Goal: Information Seeking & Learning: Find specific fact

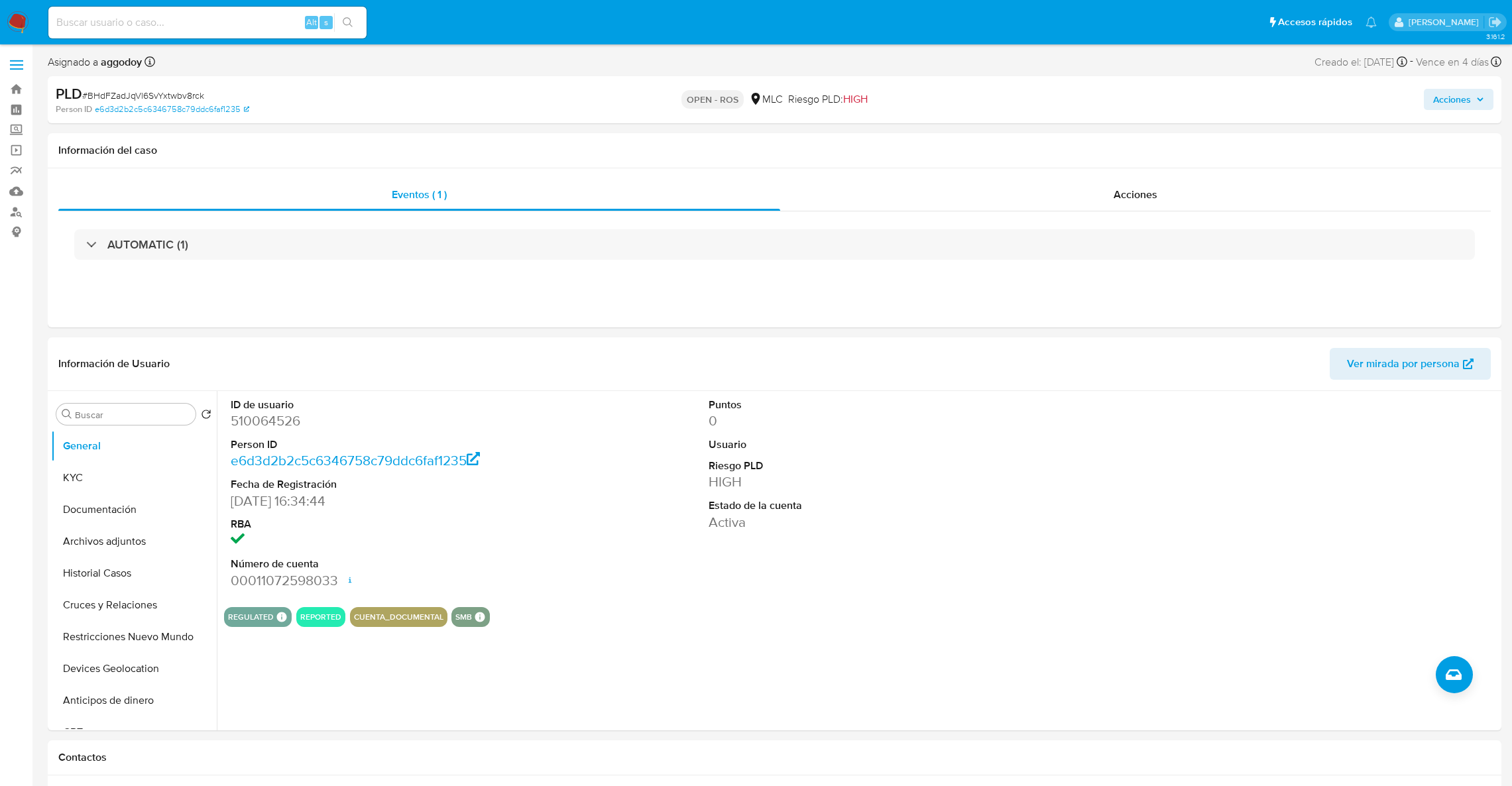
select select "10"
click at [100, 539] on button "Archivos adjuntos" at bounding box center [129, 542] width 156 height 32
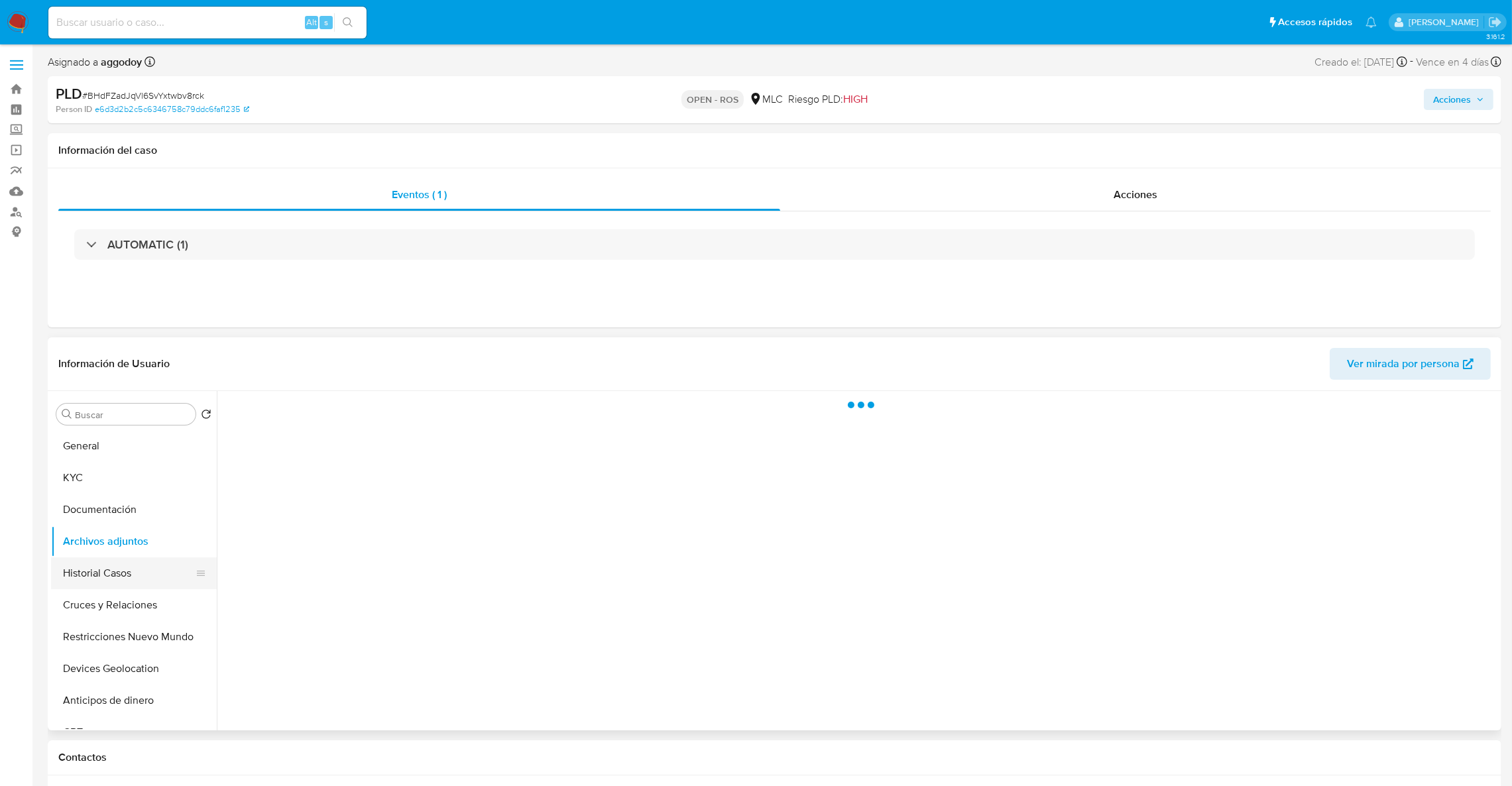
click at [106, 567] on button "Historial Casos" at bounding box center [129, 573] width 156 height 32
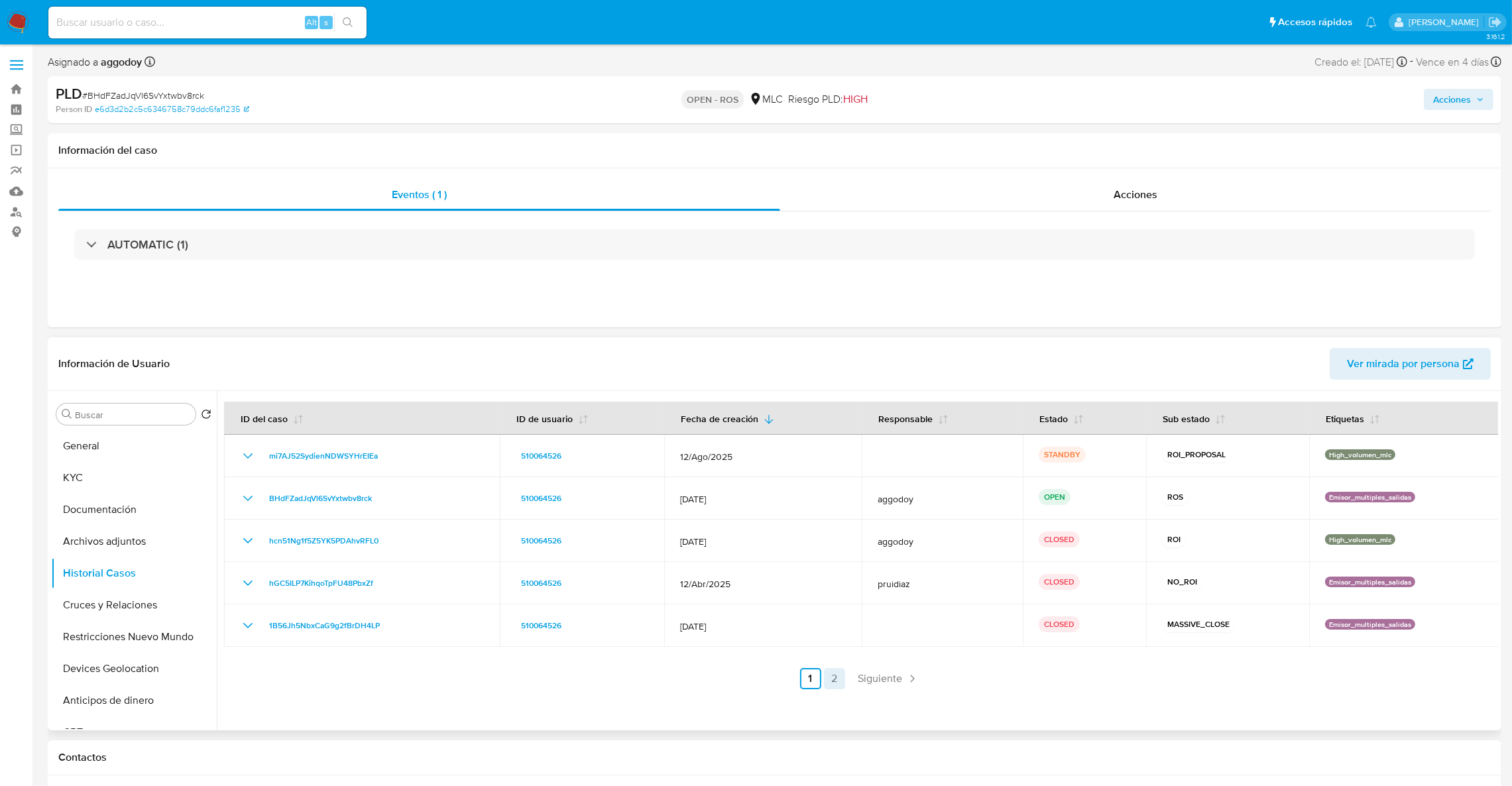
click at [837, 681] on link "2" at bounding box center [835, 680] width 22 height 22
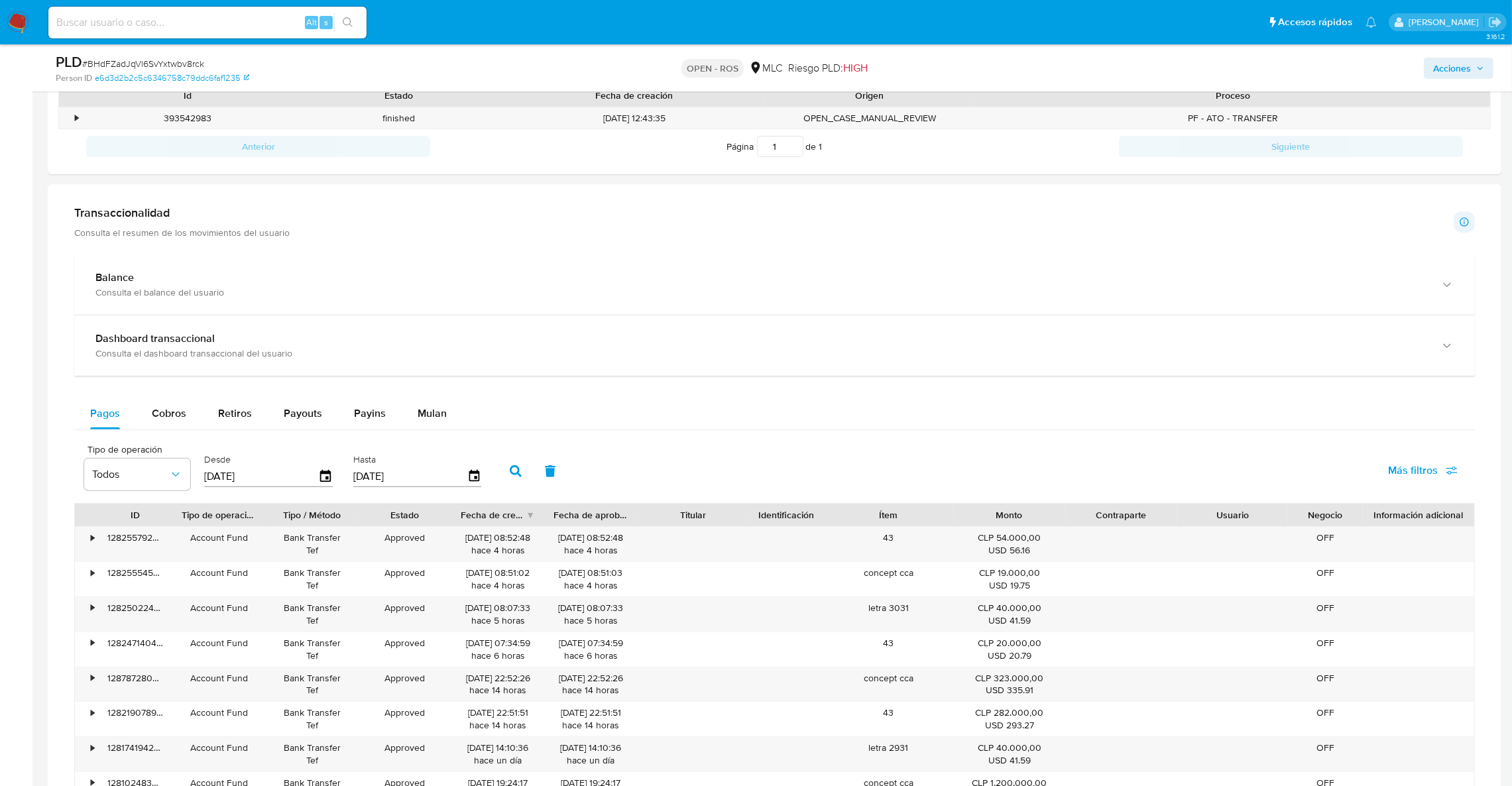
scroll to position [1377, 0]
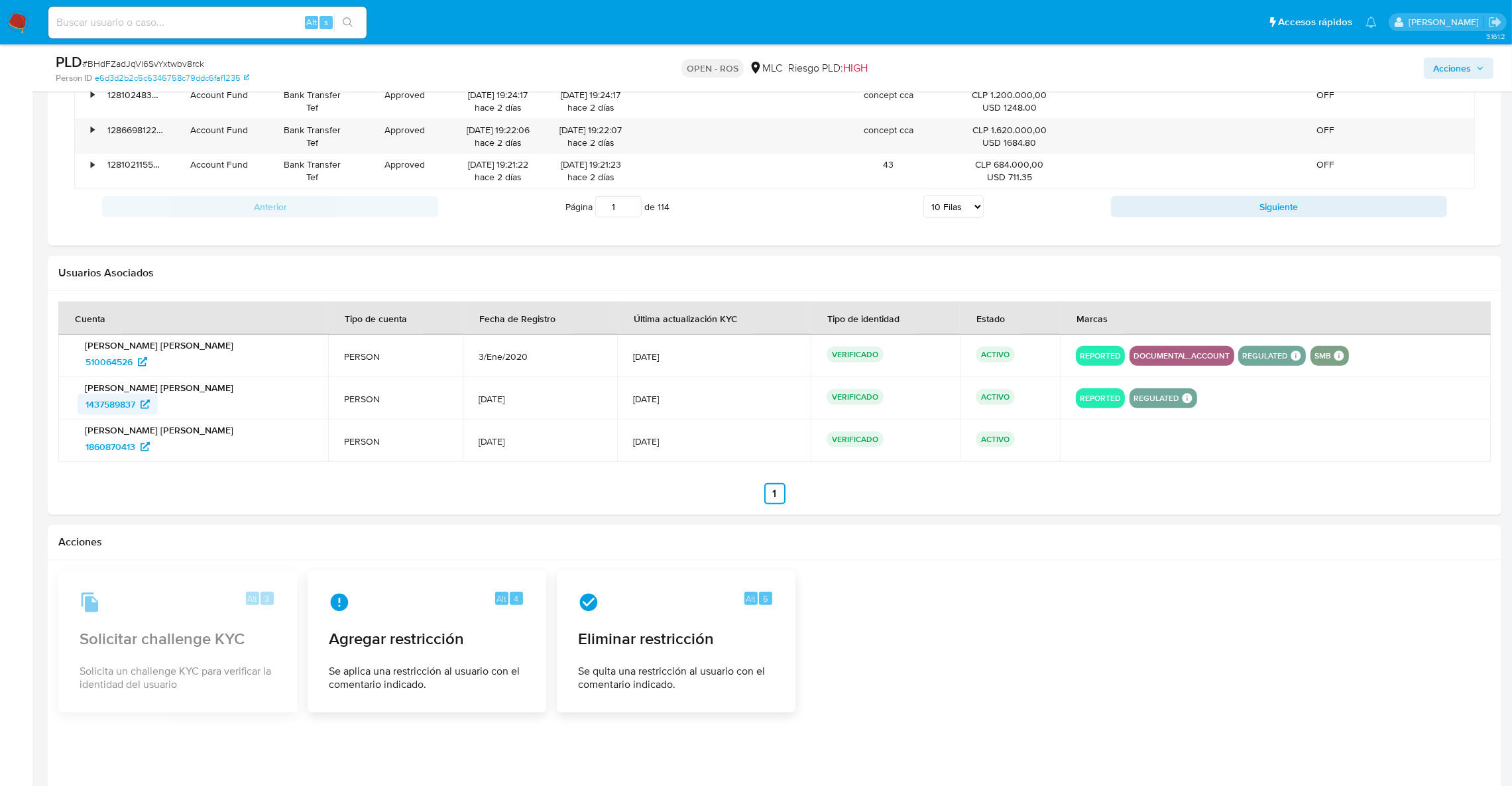
click at [108, 408] on span "1437589837" at bounding box center [110, 405] width 49 height 22
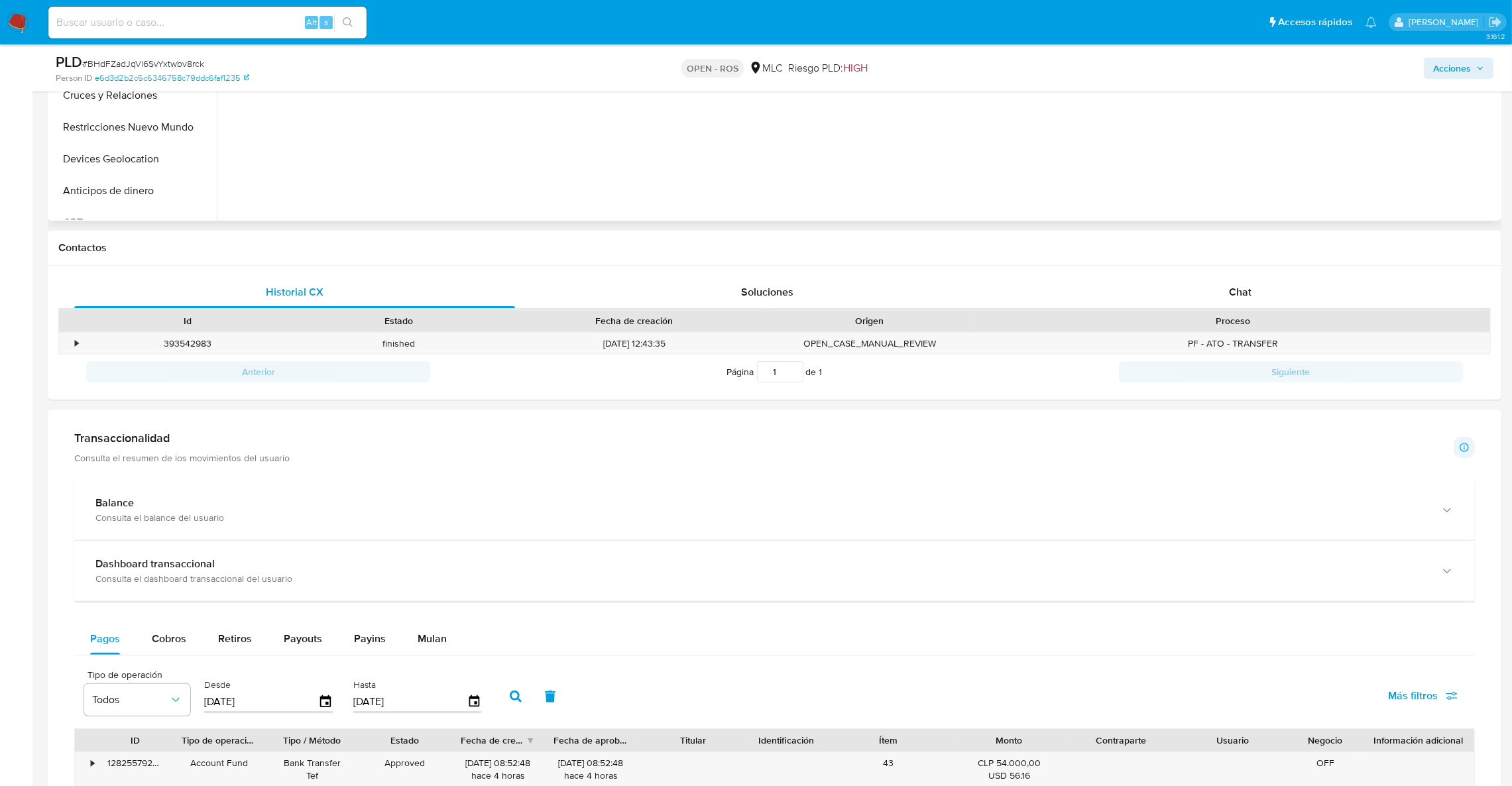
scroll to position [183, 0]
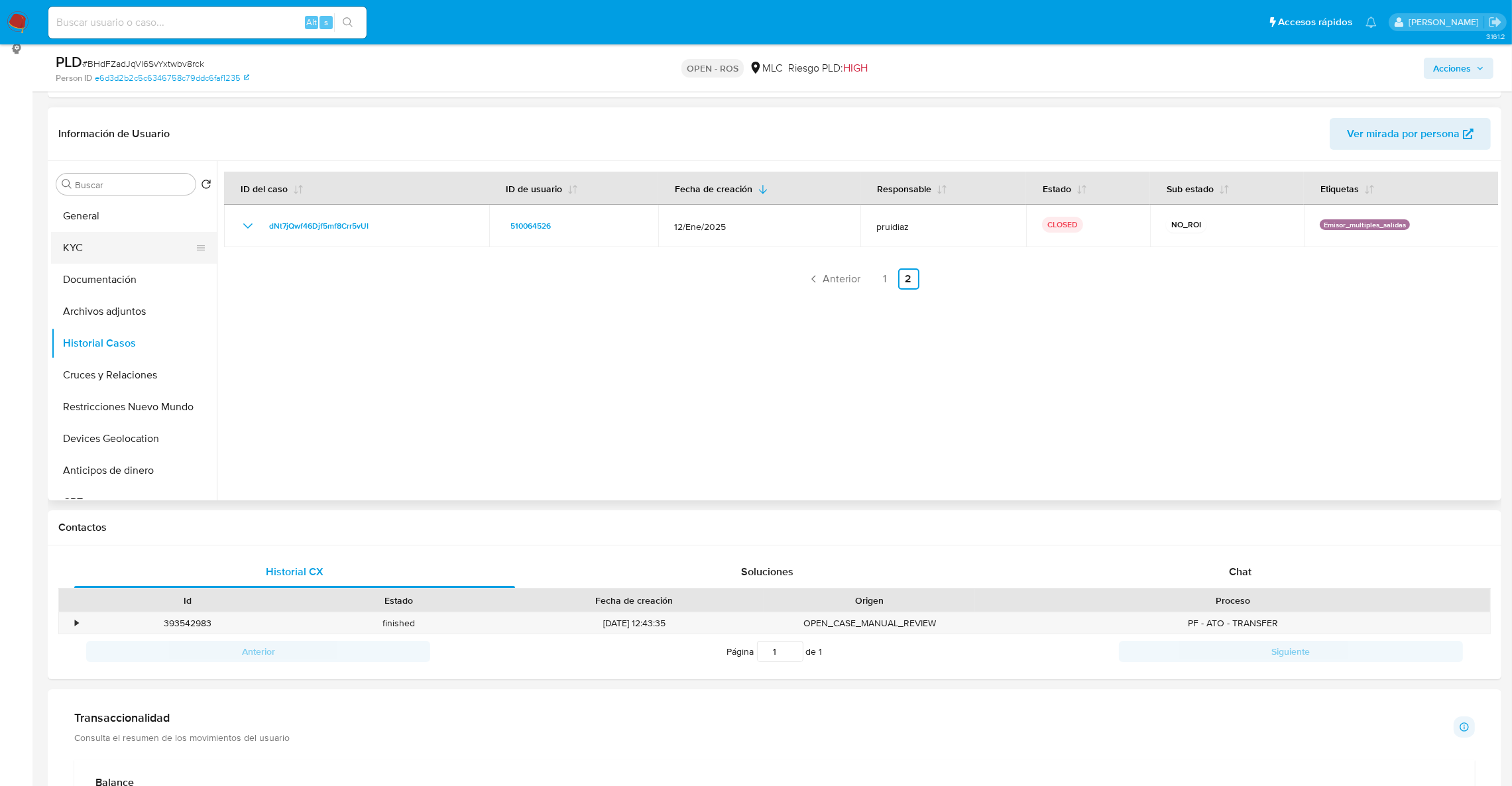
click at [128, 252] on button "KYC" at bounding box center [129, 248] width 156 height 32
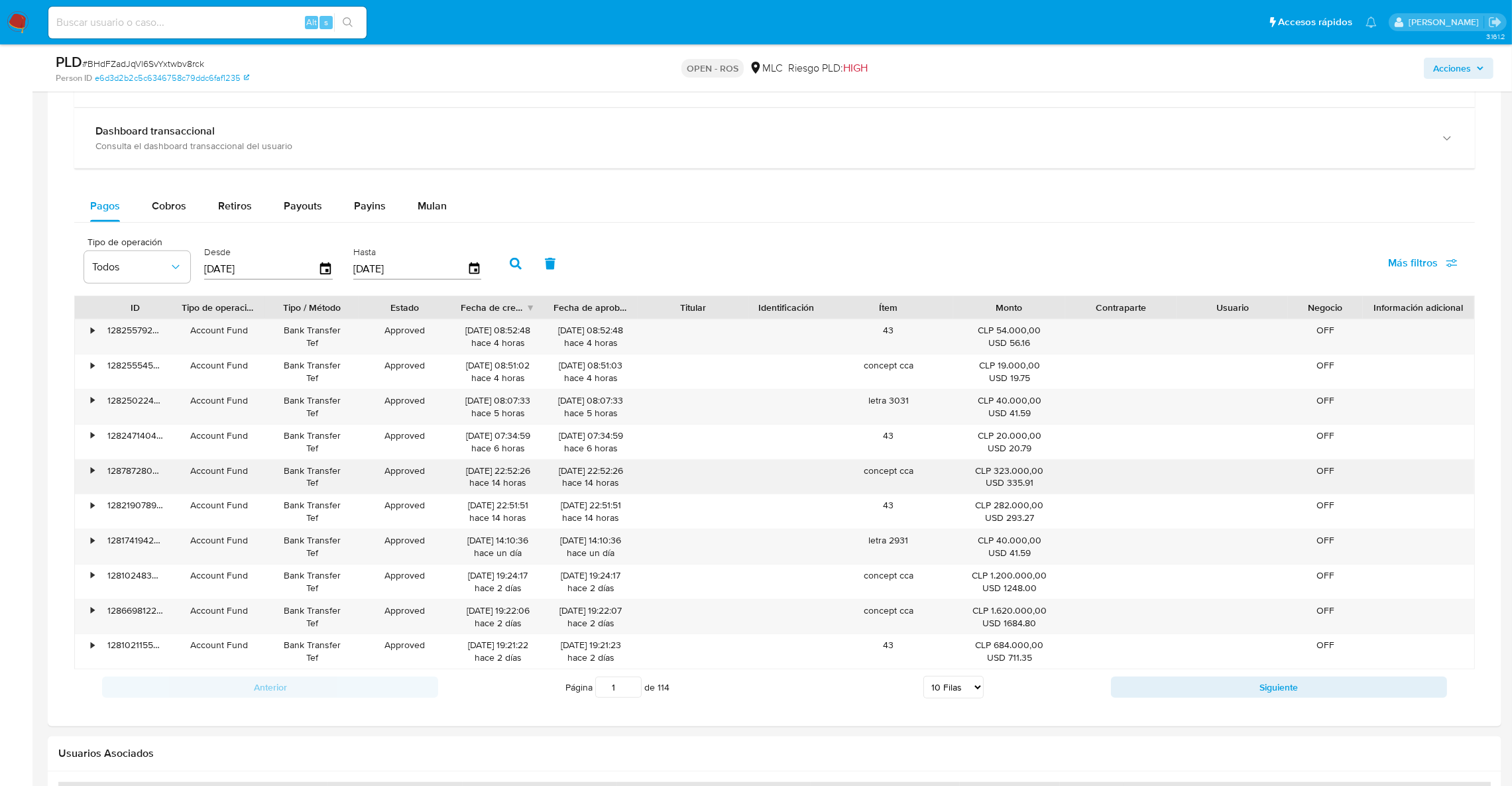
scroll to position [879, 0]
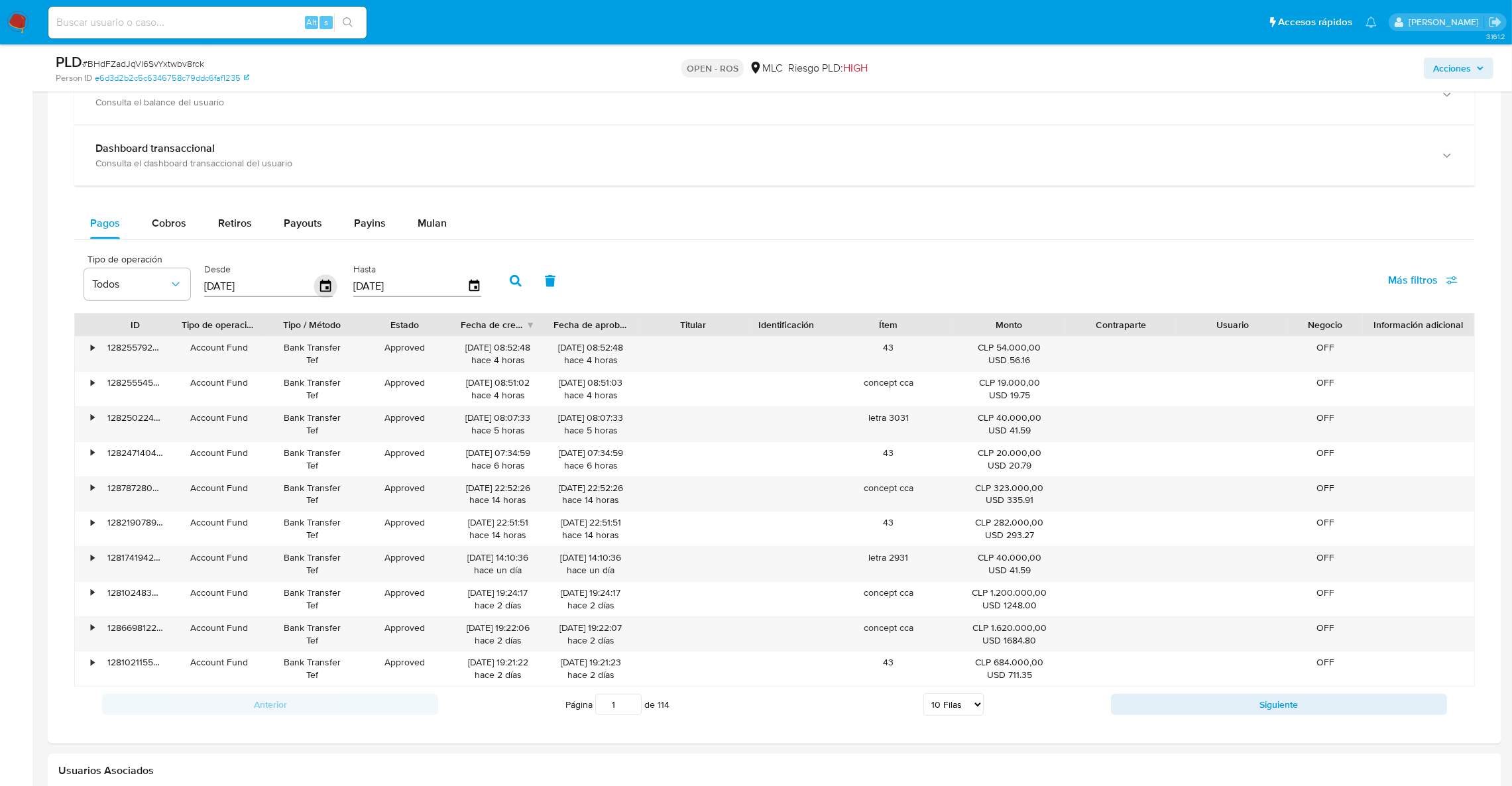
click at [328, 288] on icon "button" at bounding box center [325, 286] width 11 height 12
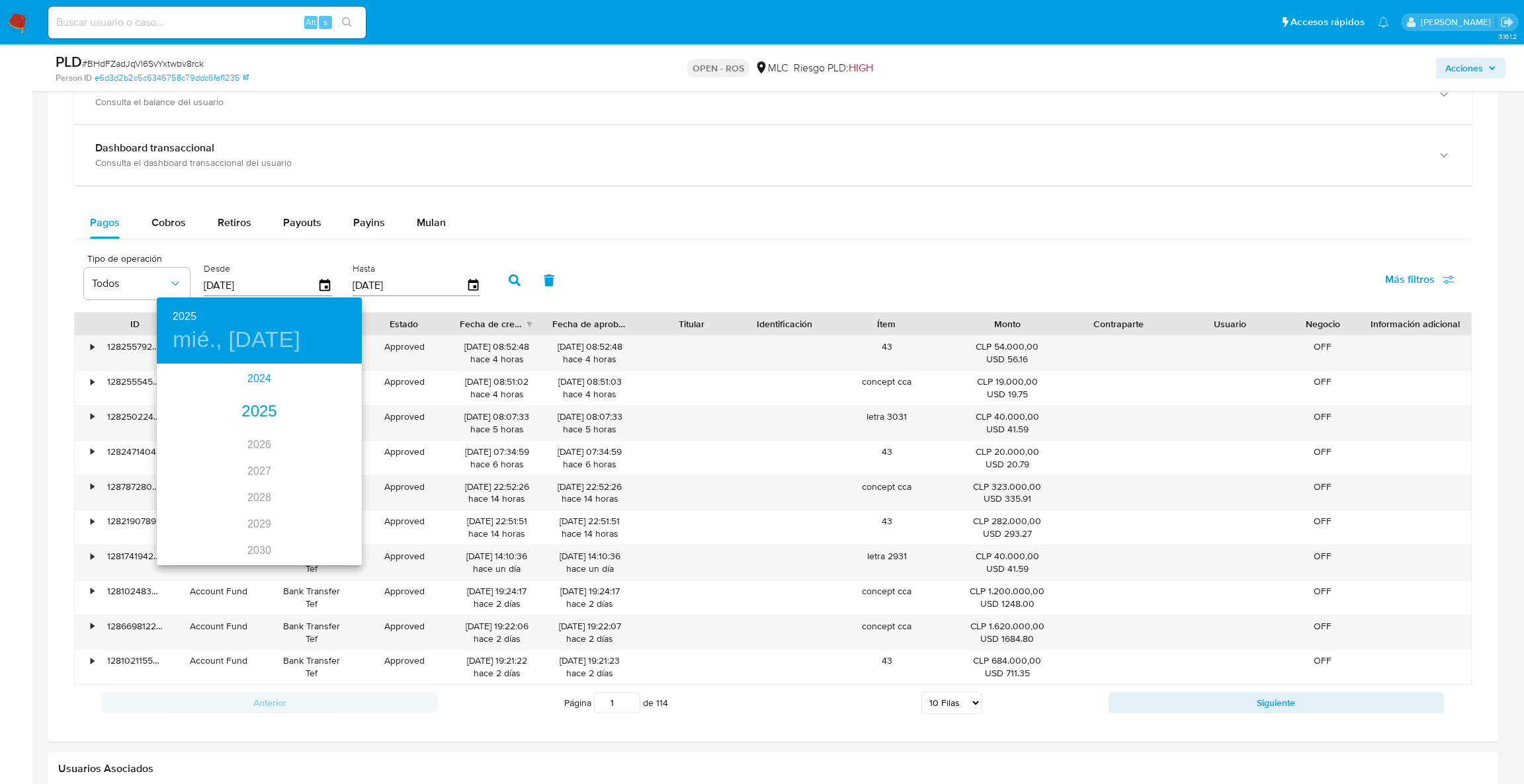
click at [260, 382] on div "2024" at bounding box center [259, 378] width 205 height 27
click at [201, 535] on div "oct." at bounding box center [191, 533] width 68 height 49
click at [254, 460] on p "10" at bounding box center [259, 457] width 11 height 13
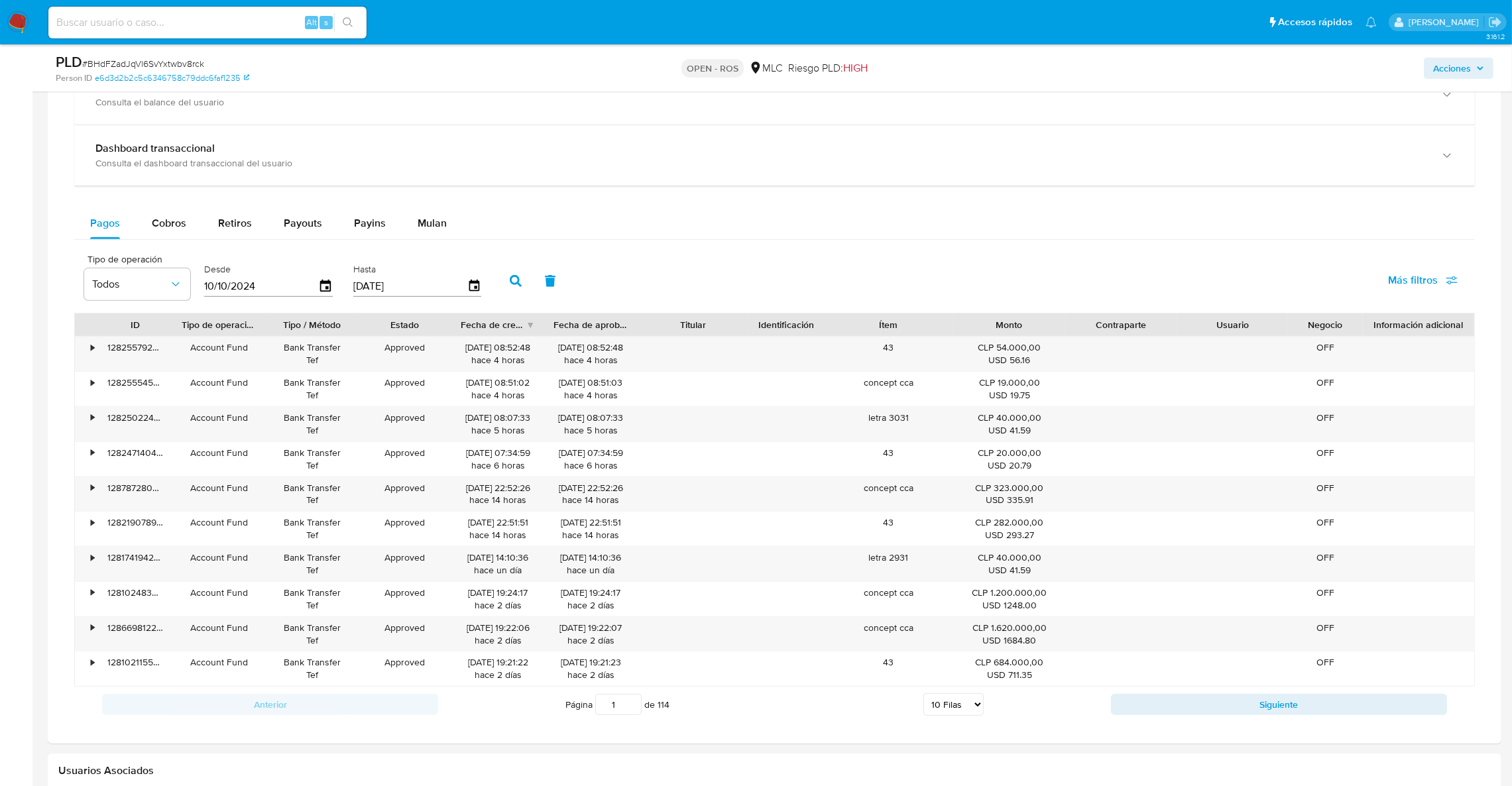
click at [499, 270] on button "button" at bounding box center [515, 281] width 34 height 32
click at [514, 328] on div "Fecha de creación" at bounding box center [493, 324] width 65 height 13
drag, startPoint x: 508, startPoint y: 354, endPoint x: 444, endPoint y: 354, distance: 64.0
click at [444, 354] on div "• 89884391223 Account Fund Bank Transfer Tef Approved 10/10/2024 15:49:05 hace …" at bounding box center [774, 354] width 1399 height 34
click at [326, 288] on icon "button" at bounding box center [326, 287] width 24 height 24
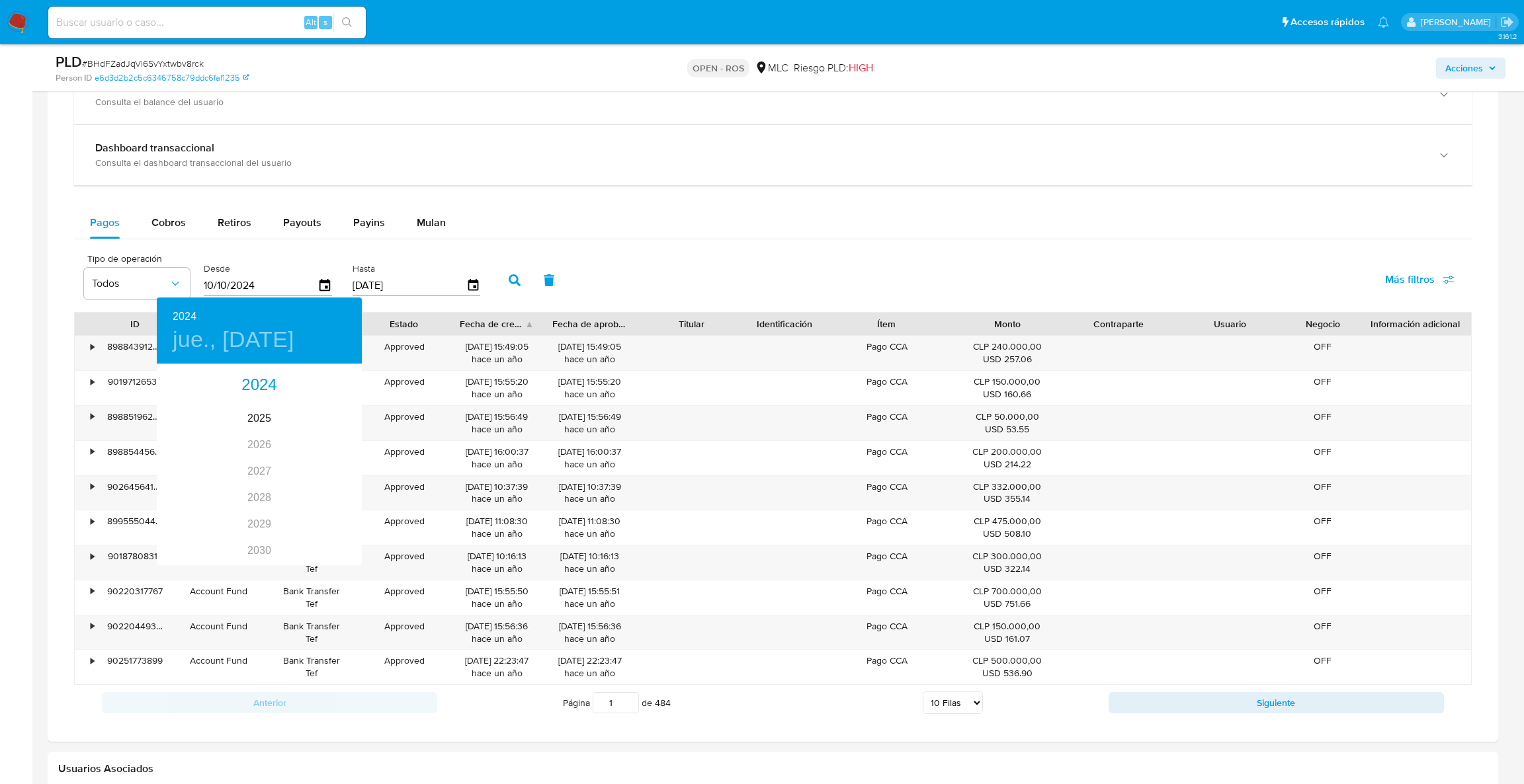
click at [458, 171] on div at bounding box center [762, 392] width 1524 height 784
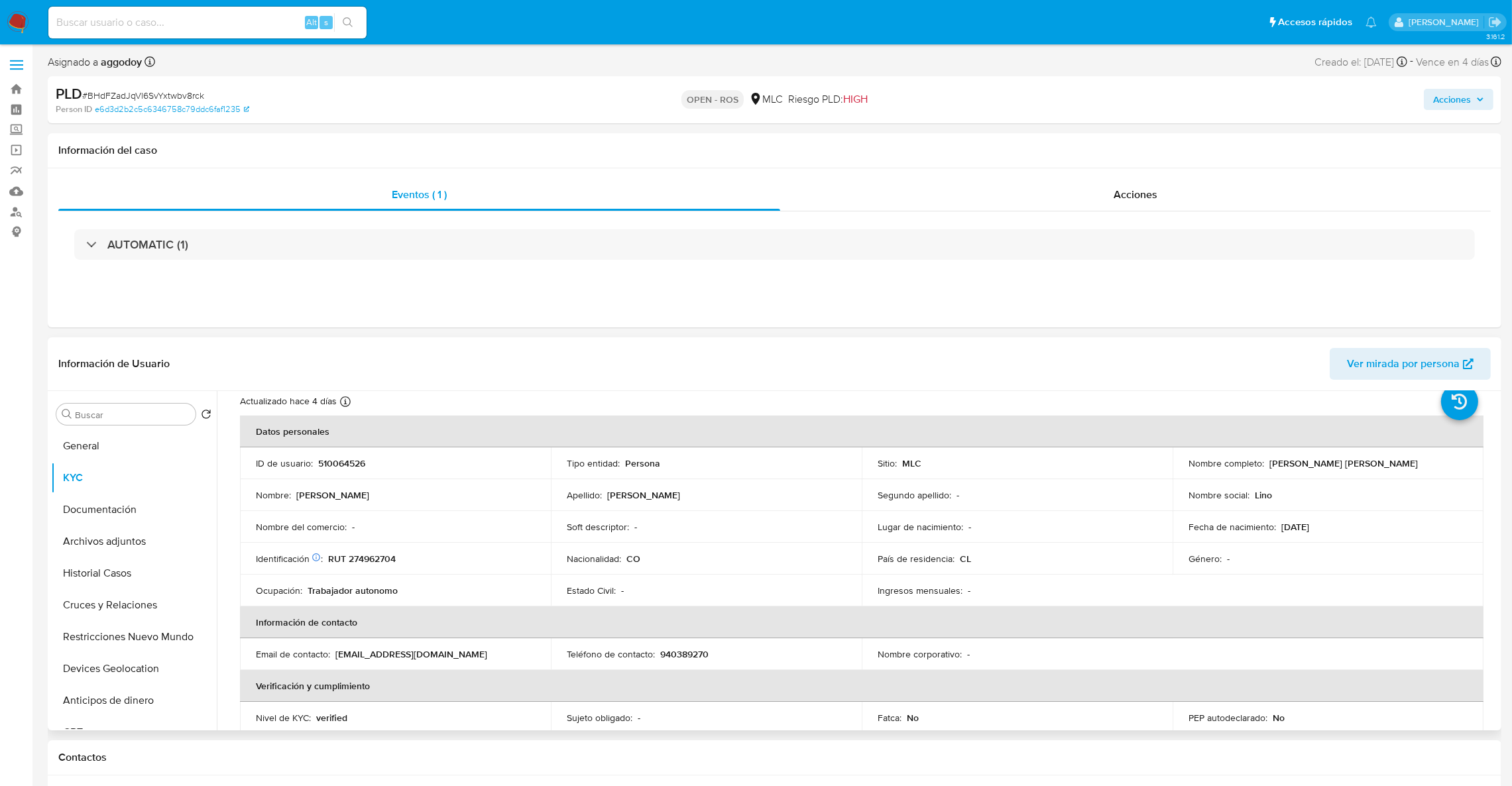
scroll to position [0, 0]
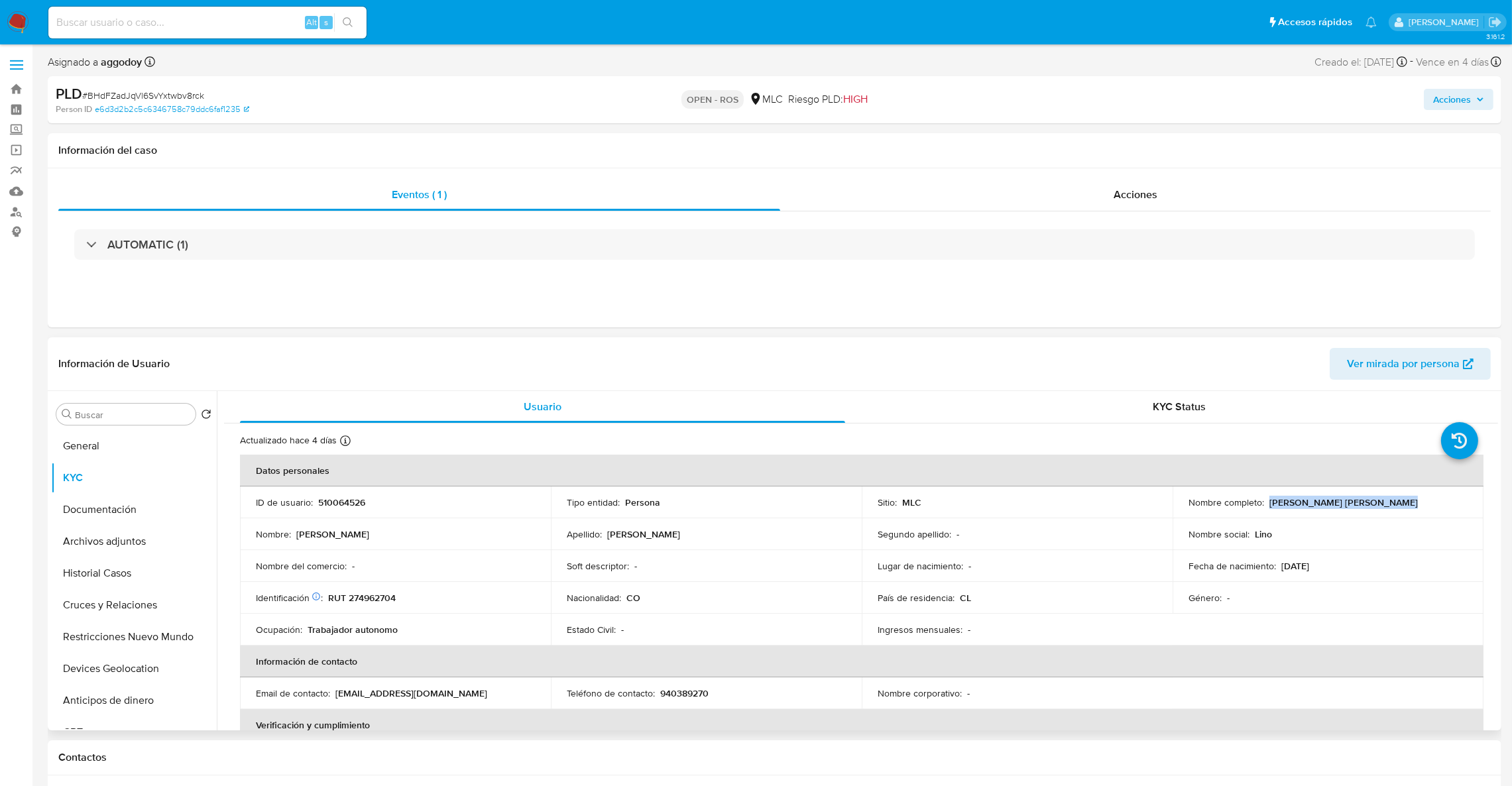
drag, startPoint x: 1266, startPoint y: 500, endPoint x: 1420, endPoint y: 505, distance: 154.1
click at [1420, 505] on div "Nombre completo : Lino Antonio Alzate Giraldo" at bounding box center [1327, 502] width 279 height 12
copy p "Lino Antonio Alzate Giraldo"
click at [360, 601] on p "RUT 274962704" at bounding box center [361, 598] width 68 height 12
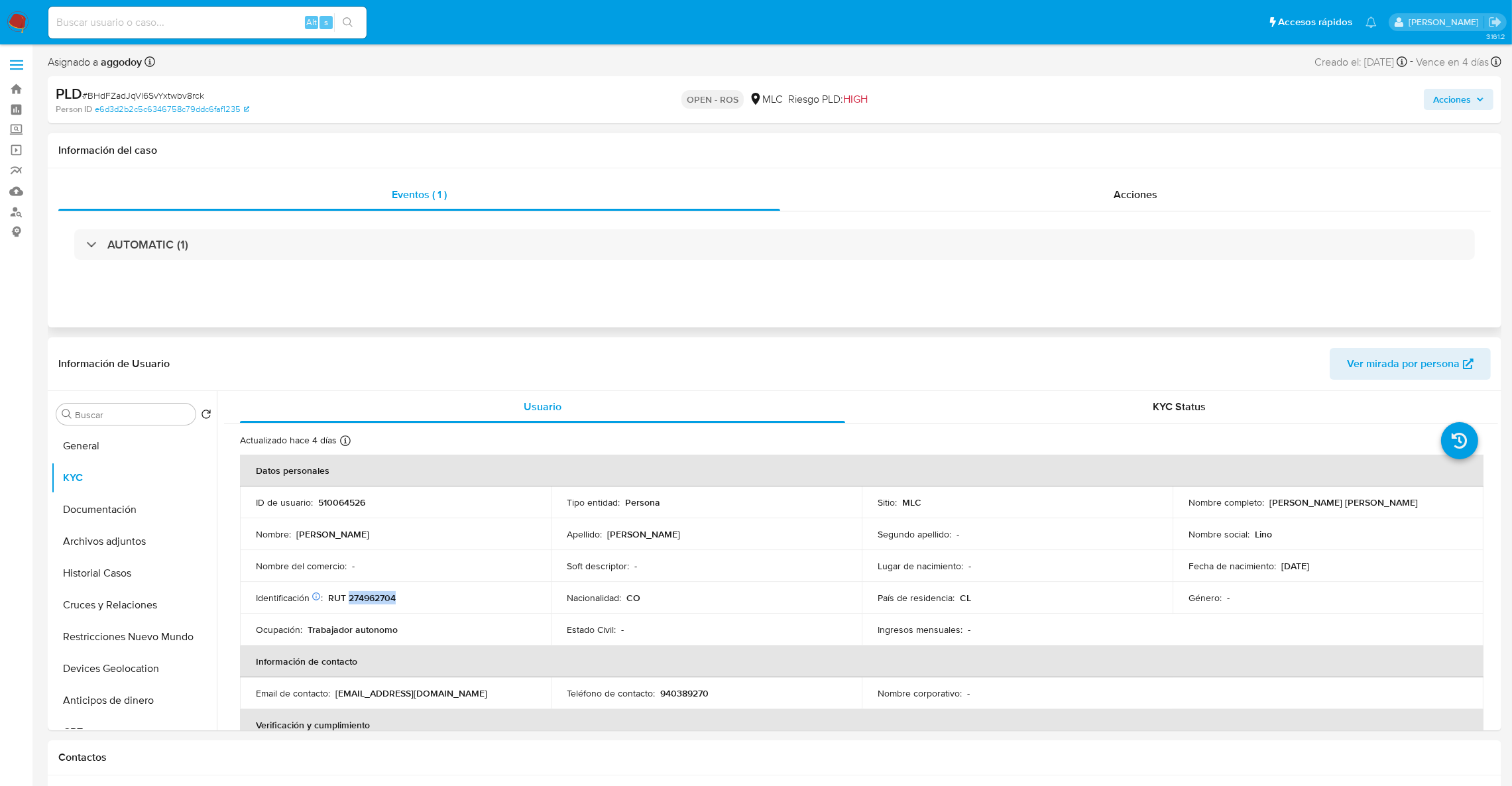
copy p "274962704"
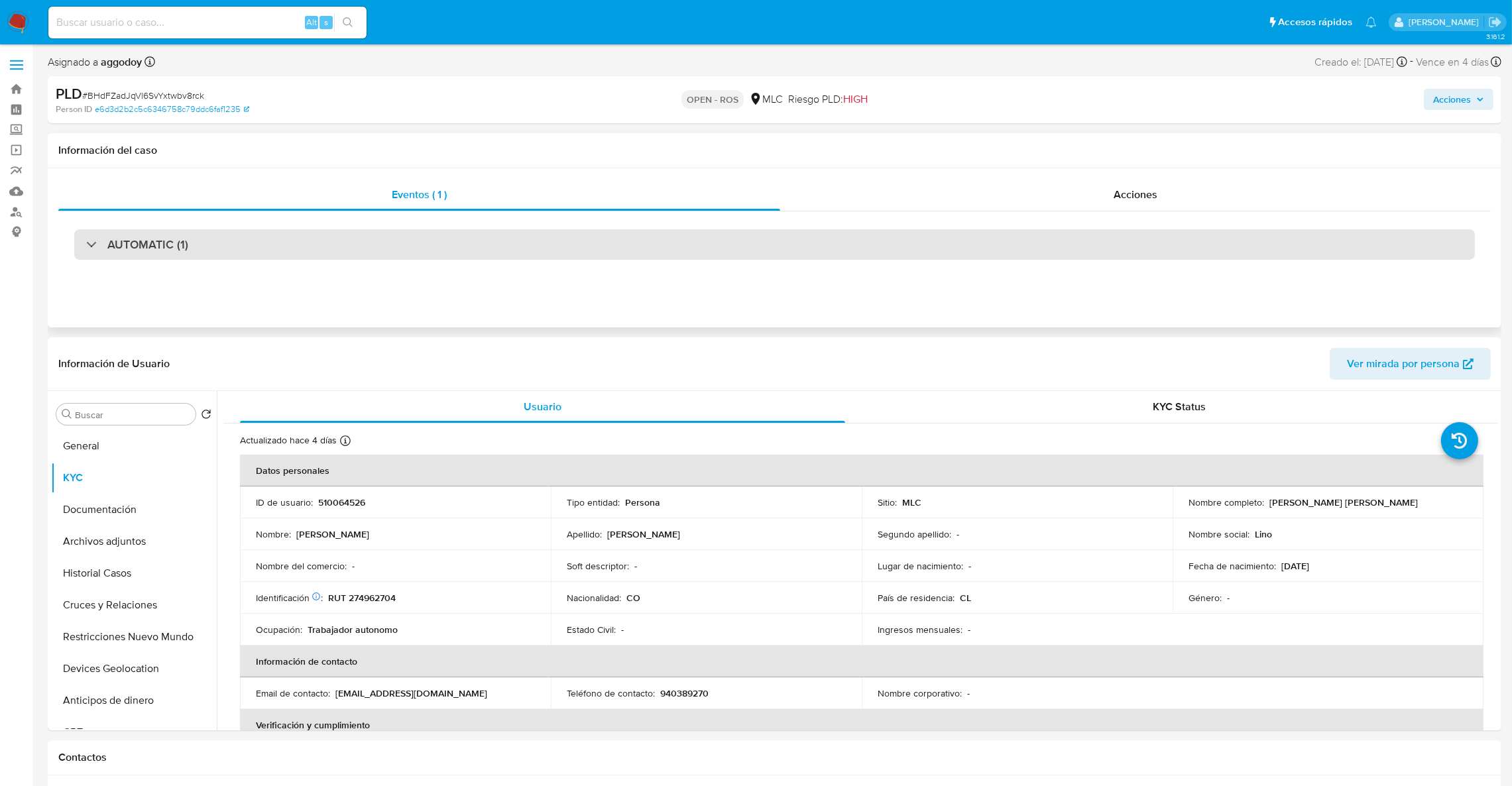
click at [495, 260] on div "AUTOMATIC (1)" at bounding box center [774, 244] width 1400 height 31
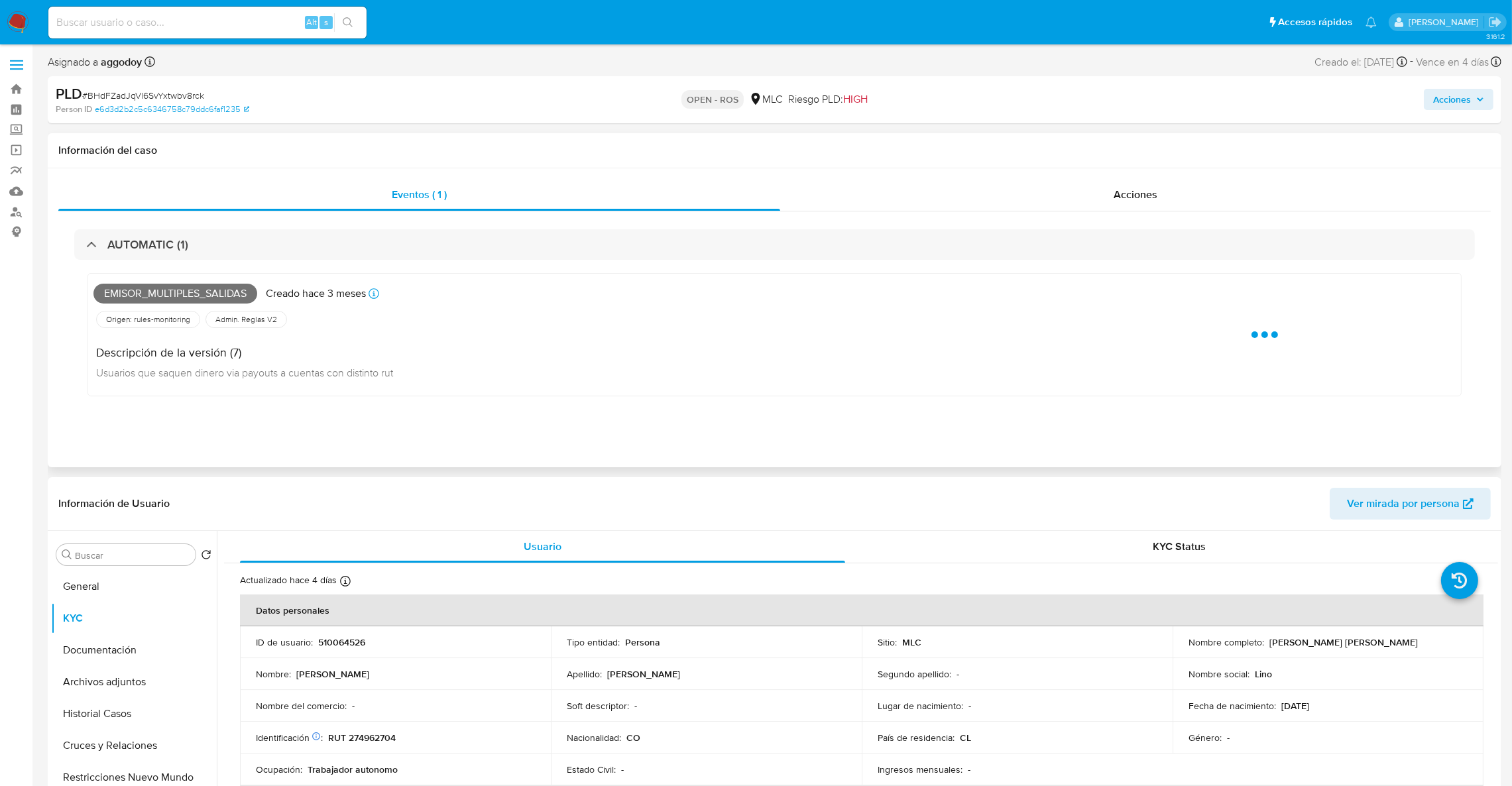
click at [174, 296] on span "Emisor_multiples_salidas" at bounding box center [175, 294] width 163 height 20
copy span "Emisor_multiples_salidas"
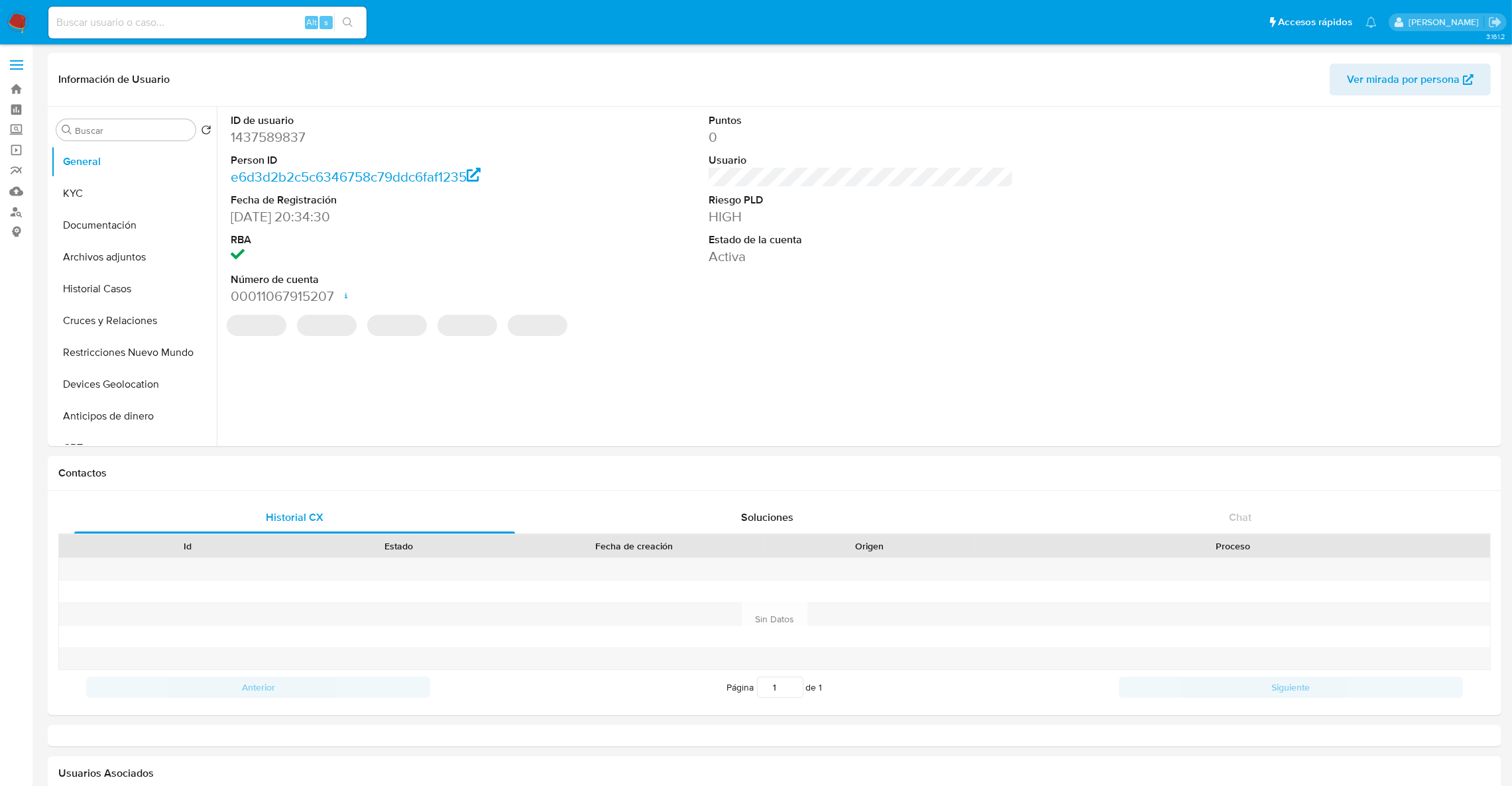
select select "10"
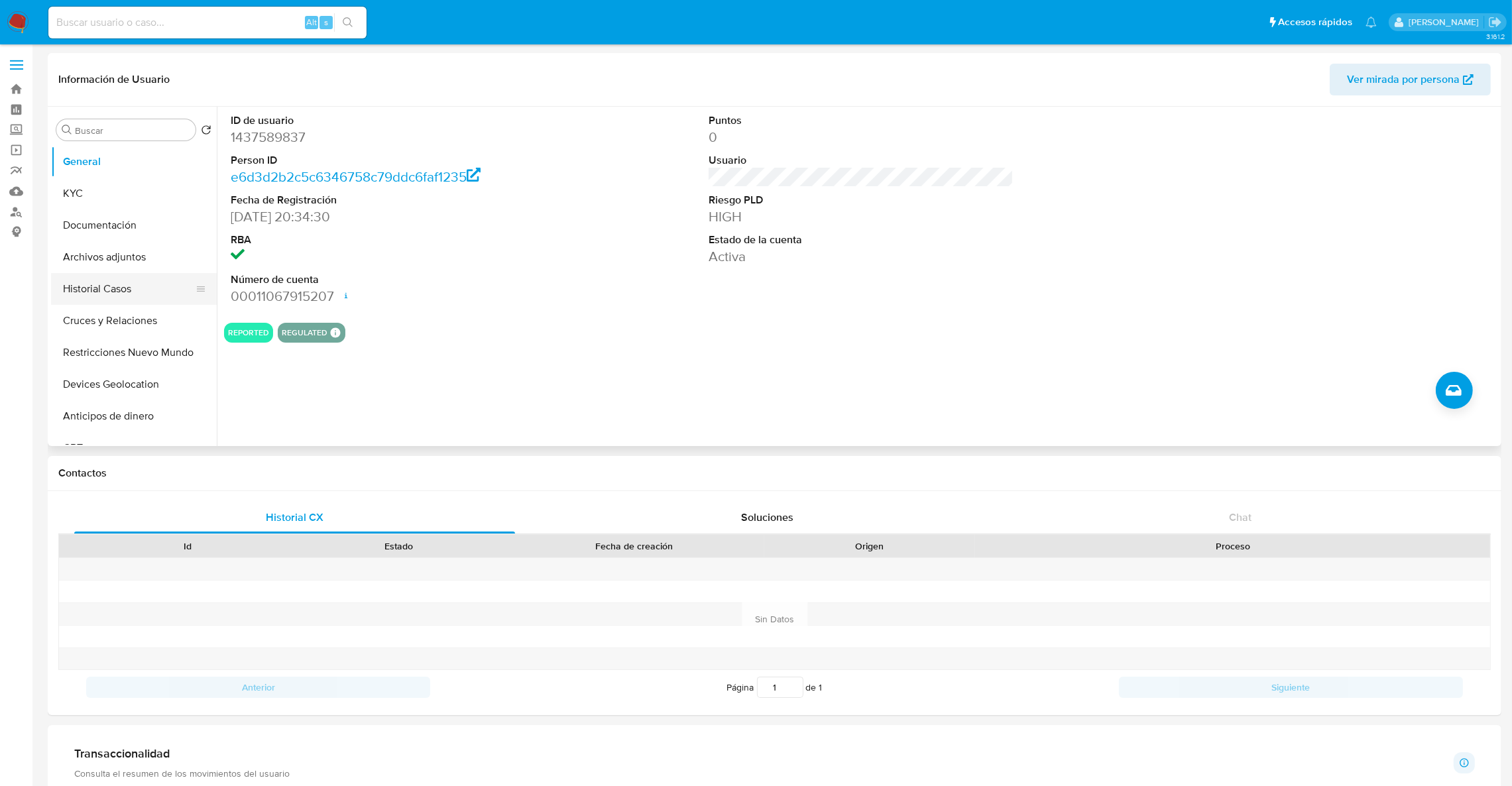
click at [134, 294] on button "Historial Casos" at bounding box center [129, 289] width 156 height 32
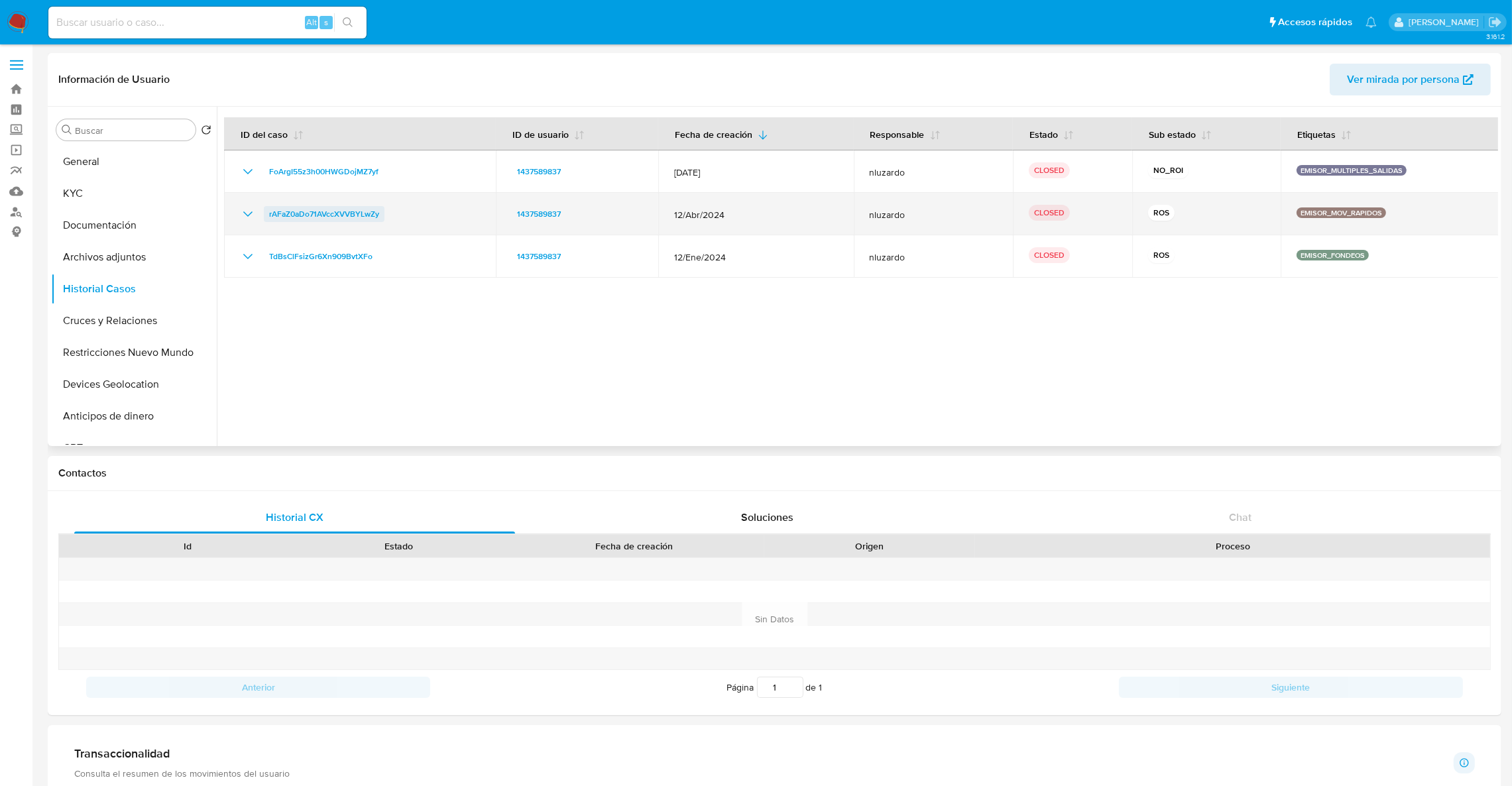
click at [344, 210] on span "rAFaZ0aDo71AVccXVVBYLwZy" at bounding box center [324, 214] width 110 height 16
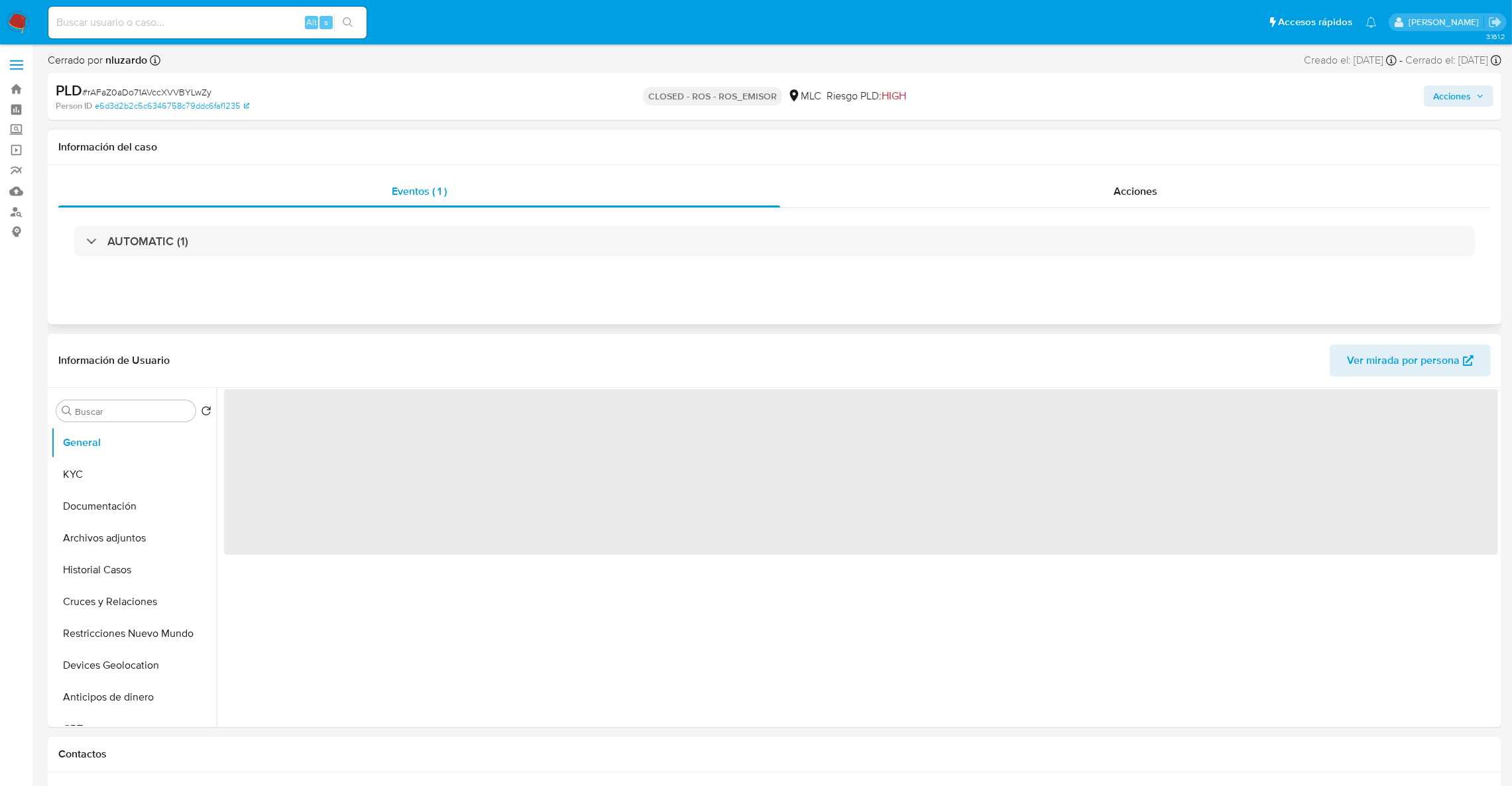
select select "10"
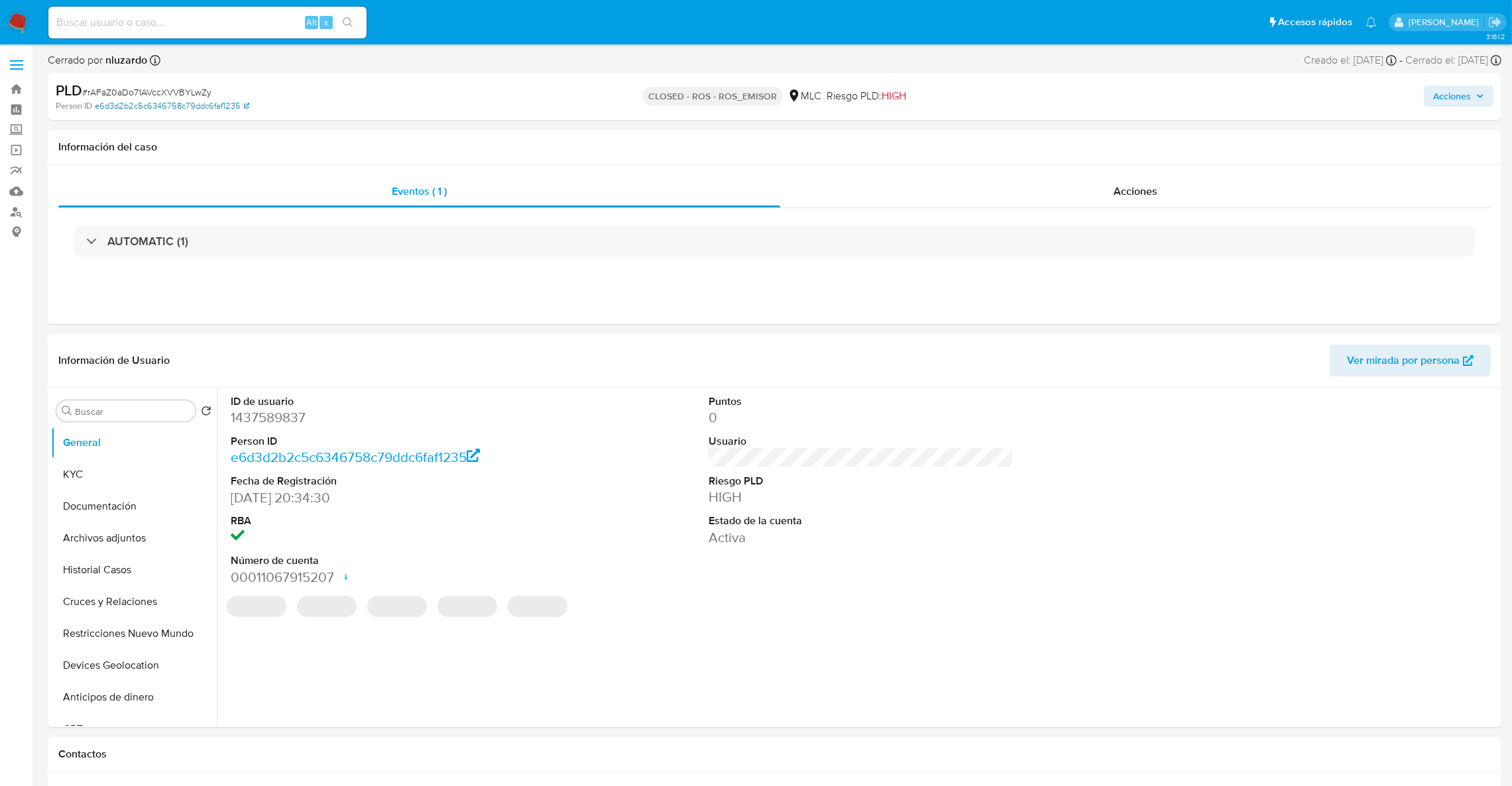
click at [141, 102] on link "e6d3d2b2c5c6346758c79ddc6faf1235" at bounding box center [171, 106] width 155 height 12
click at [120, 88] on span "# rAFaZ0aDo71AVccXVVBYLwZy" at bounding box center [146, 92] width 129 height 13
click at [121, 88] on span "# rAFaZ0aDo71AVccXVVBYLwZy" at bounding box center [146, 92] width 129 height 13
copy span "rAFaZ0aDo71AVccXVVBYLwZy"
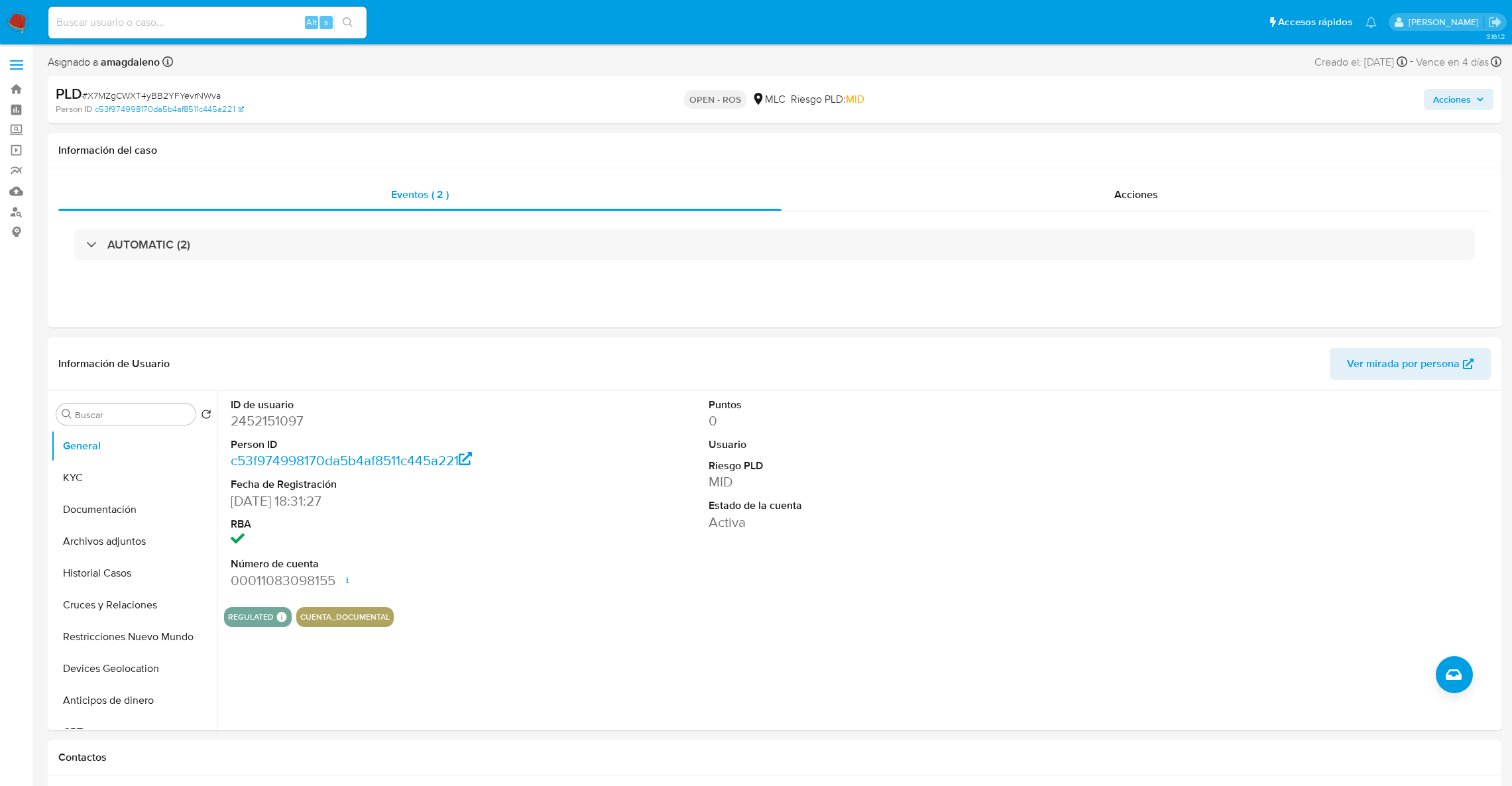
select select "10"
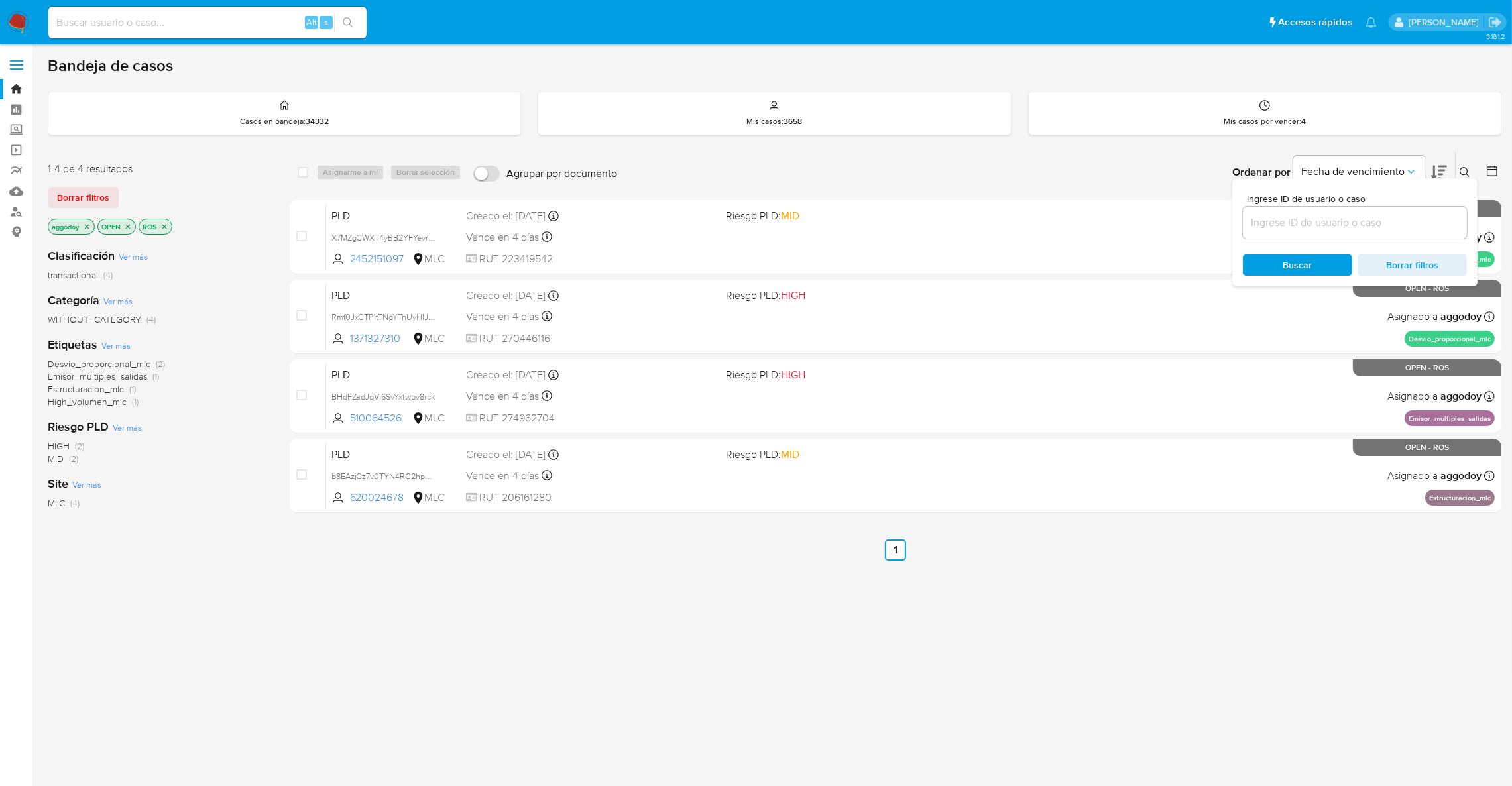
click at [168, 227] on icon "close-filter" at bounding box center [164, 227] width 8 height 8
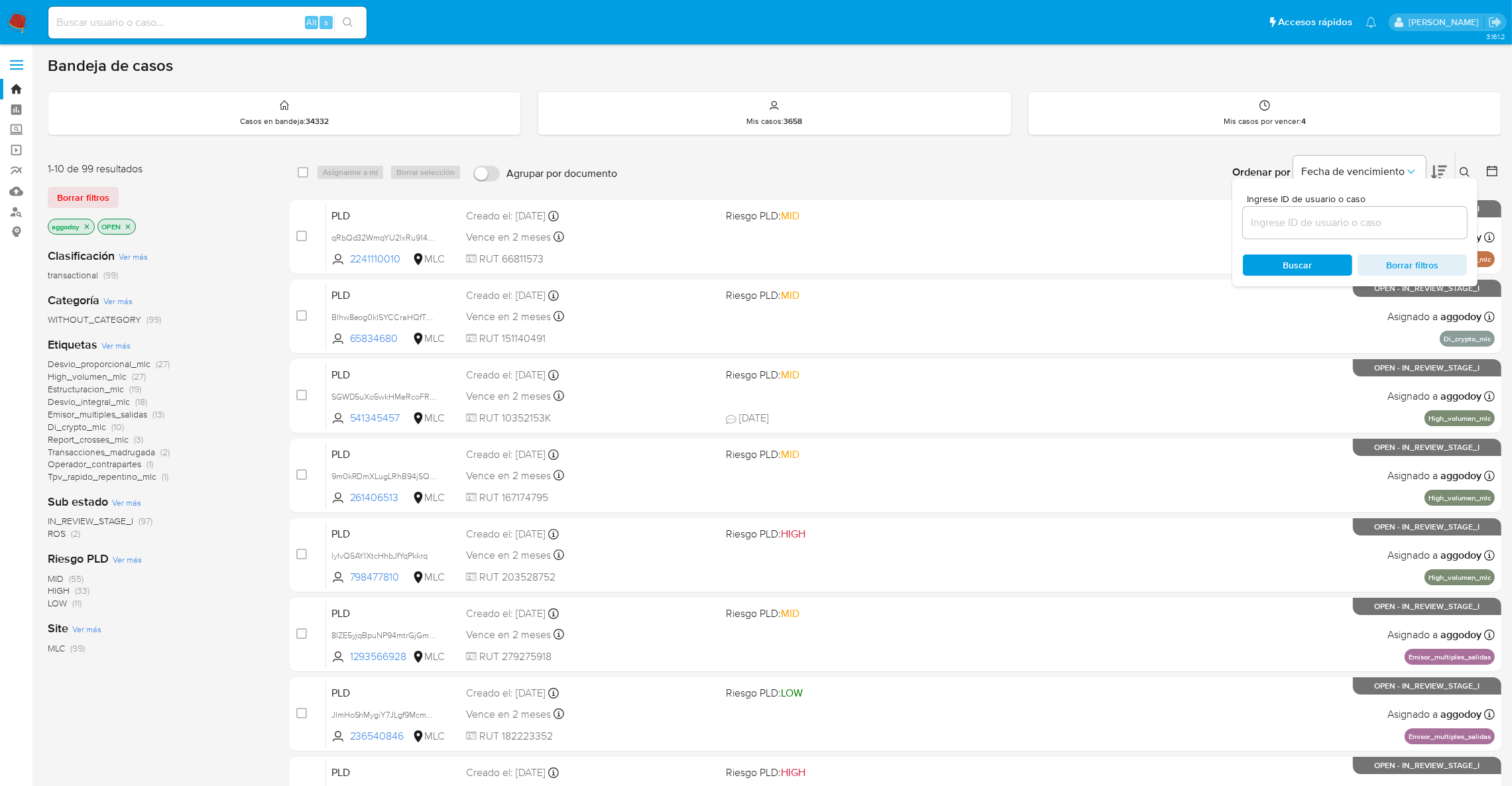
click at [66, 537] on span "ROS (2)" at bounding box center [63, 534] width 32 height 13
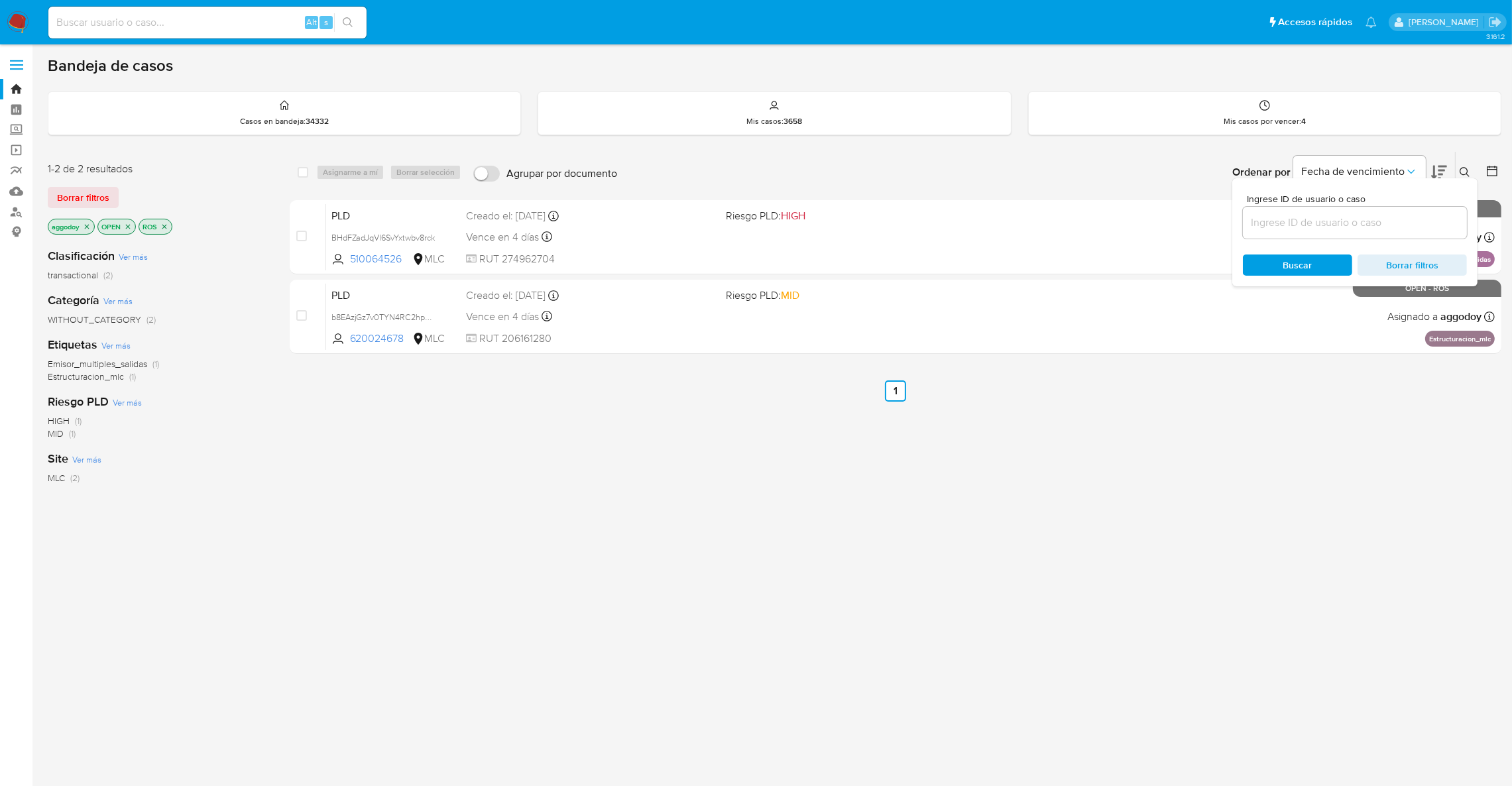
click at [1457, 171] on button at bounding box center [1466, 172] width 22 height 16
